Goal: Complete application form

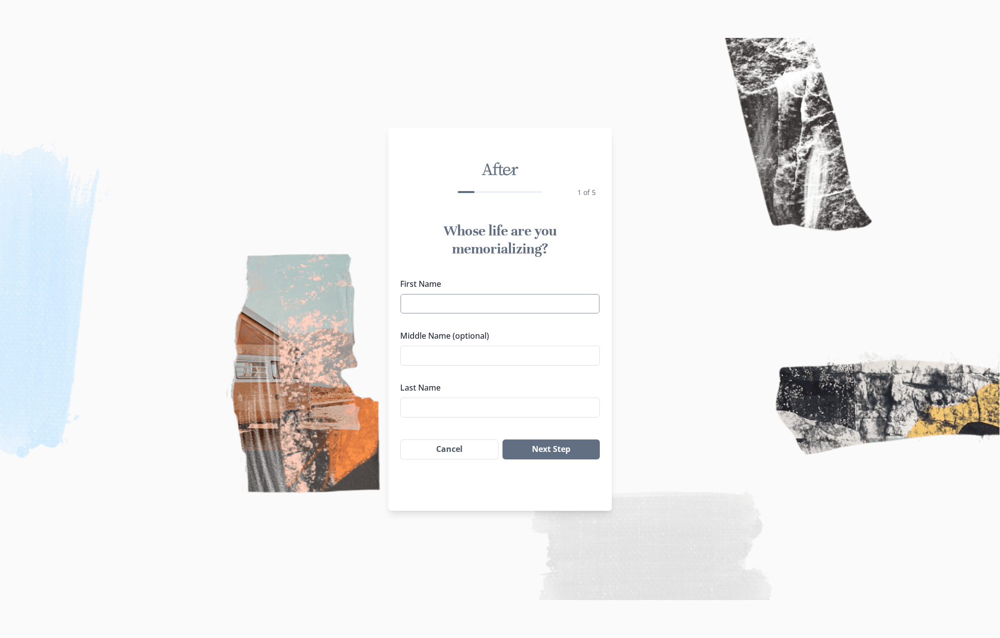
click at [452, 299] on input "First Name" at bounding box center [500, 304] width 200 height 20
type input "a"
type input "[PERSON_NAME]"
click at [437, 403] on input "Last Name" at bounding box center [500, 408] width 200 height 20
type input "[PERSON_NAME]"
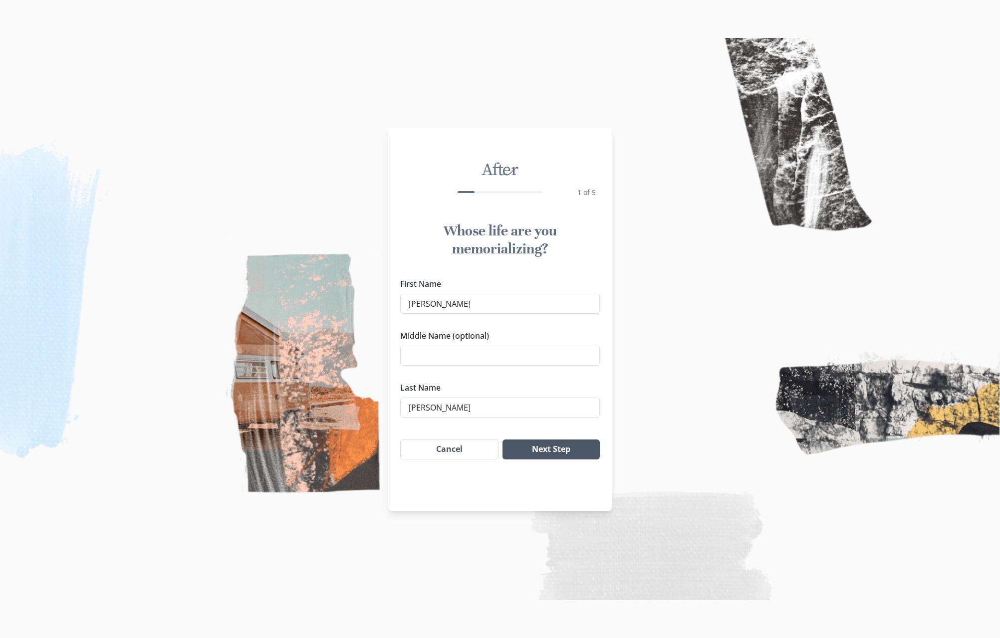
click at [563, 452] on button "Next Step" at bounding box center [551, 450] width 97 height 20
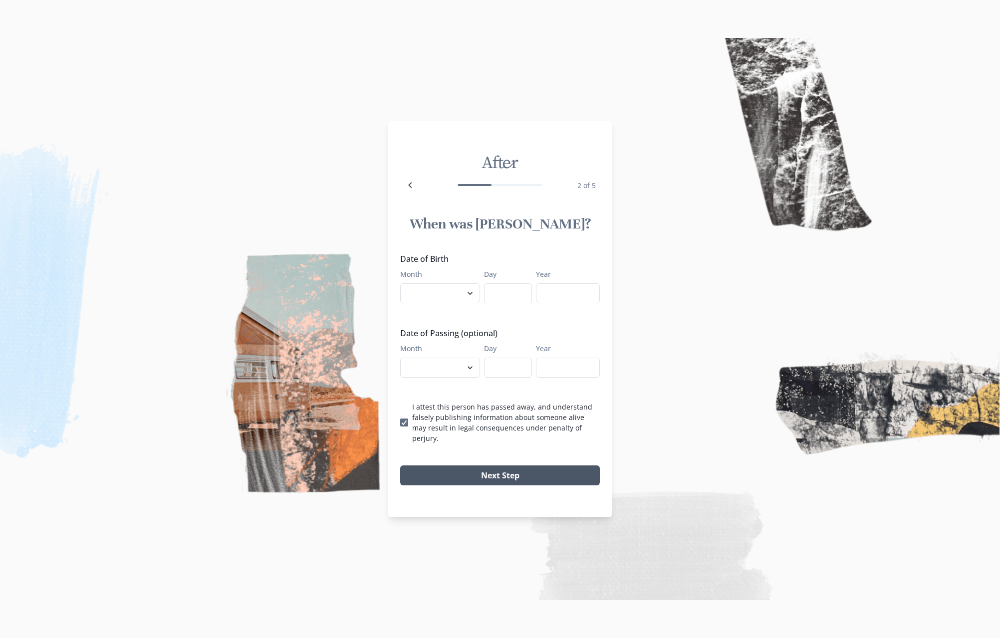
click at [497, 474] on button "Next Step" at bounding box center [500, 476] width 200 height 20
